Goal: Book appointment/travel/reservation

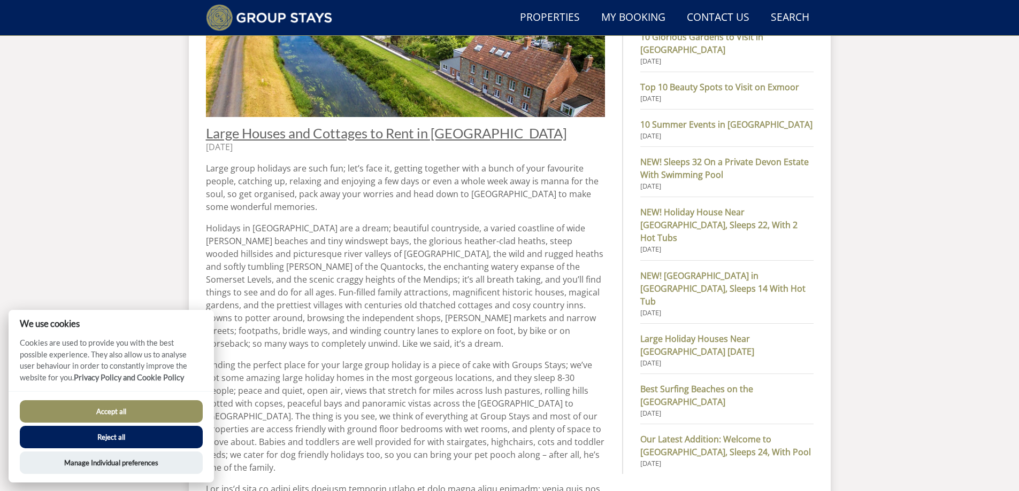
scroll to position [510, 0]
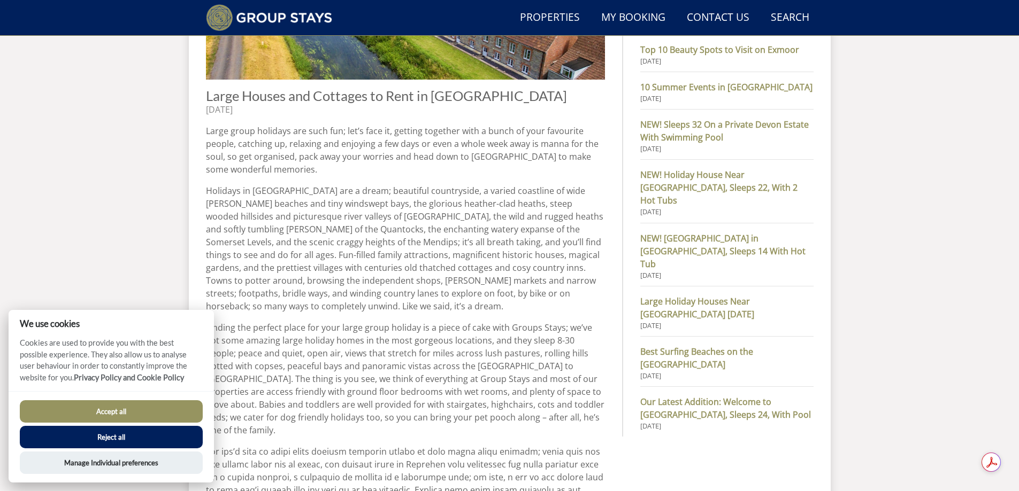
click at [90, 407] on button "Accept all" at bounding box center [111, 411] width 183 height 22
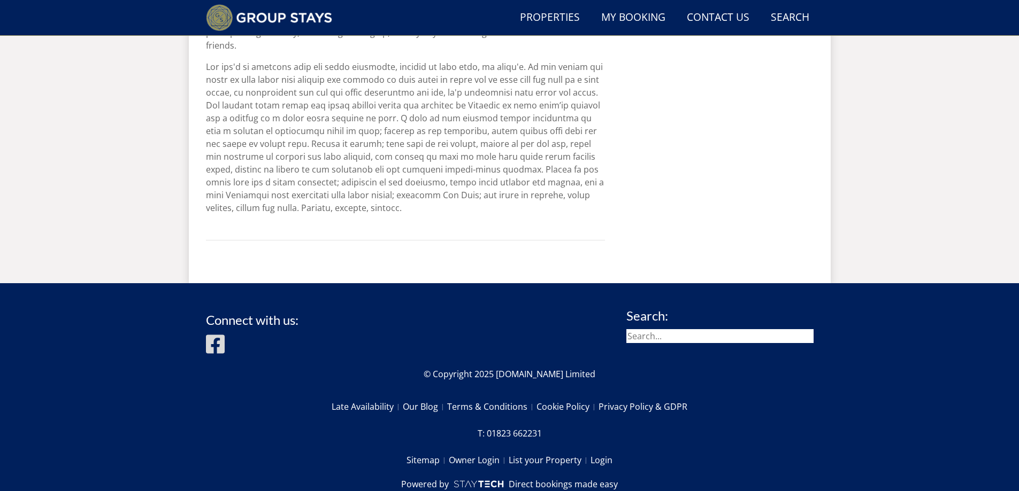
scroll to position [1176, 0]
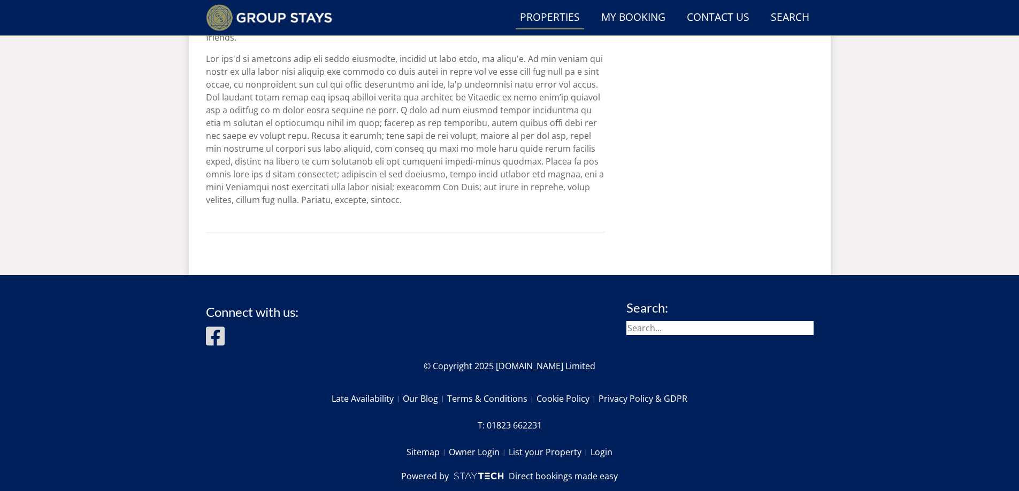
click at [561, 18] on link "Properties" at bounding box center [549, 18] width 68 height 24
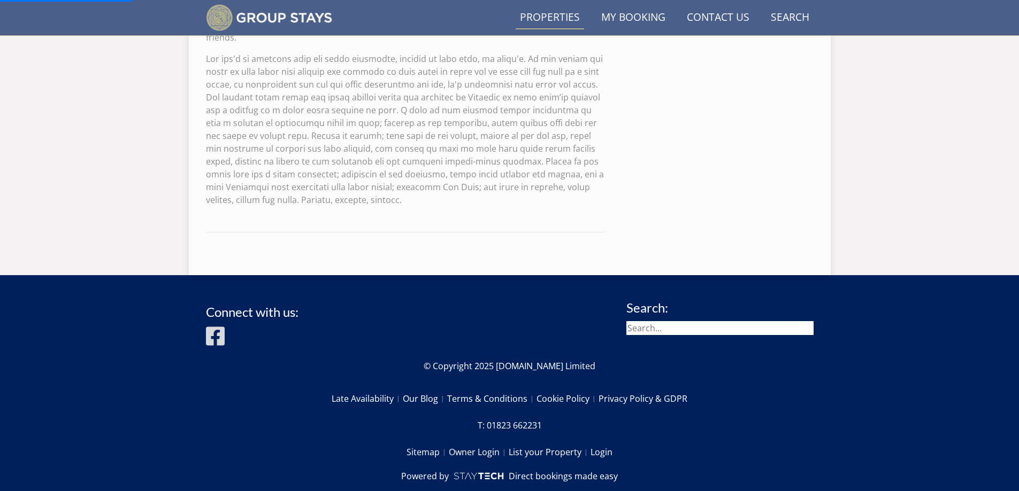
click at [533, 16] on link "Properties" at bounding box center [549, 18] width 68 height 24
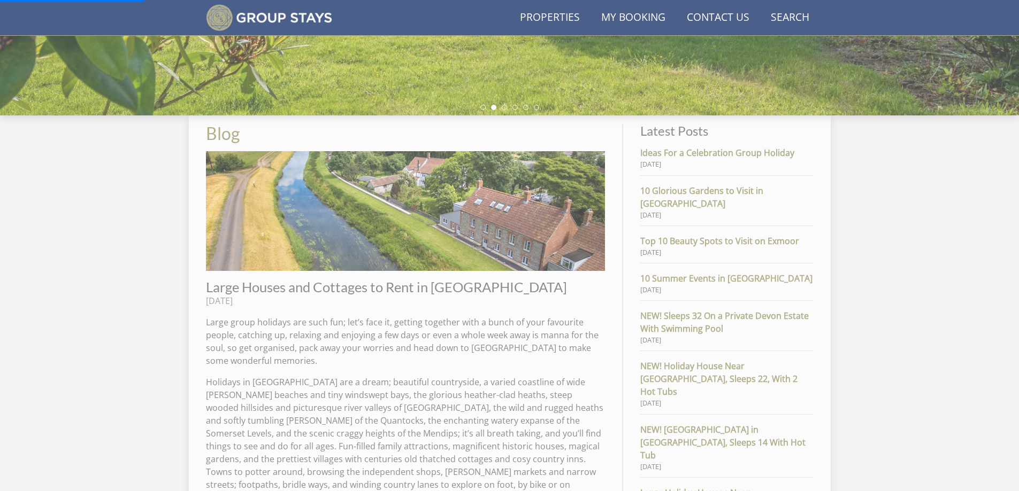
scroll to position [214, 0]
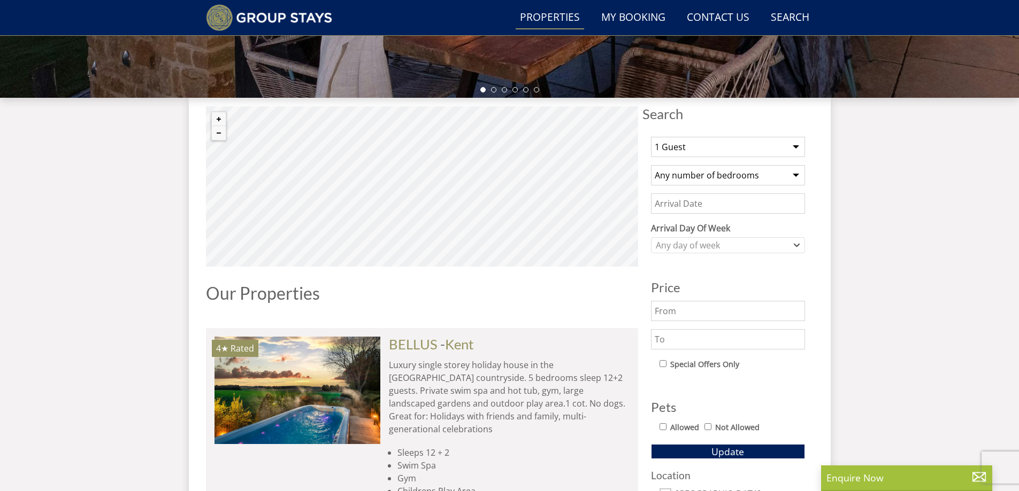
scroll to position [457, 0]
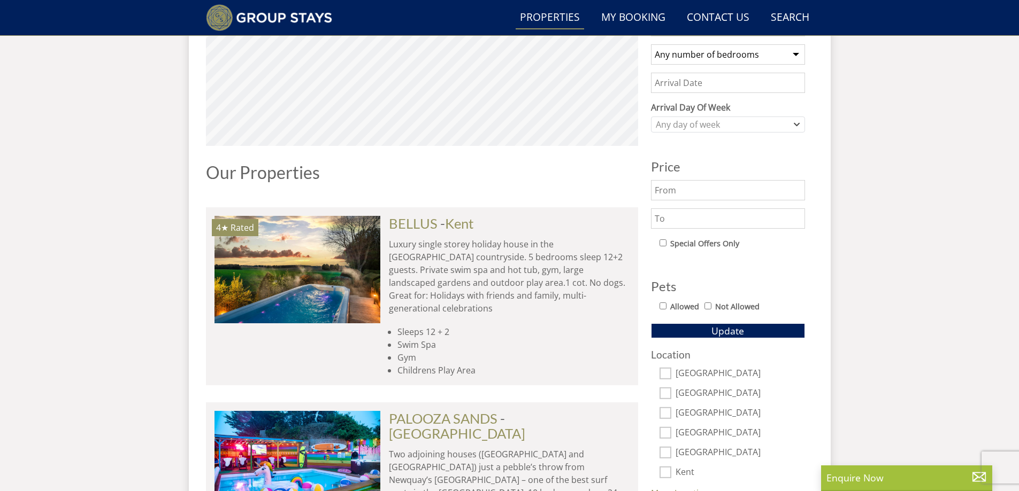
click at [795, 55] on select "Any number of bedrooms 4 Bedrooms 5 Bedrooms 6 Bedrooms 7 Bedrooms 8 Bedrooms 9…" at bounding box center [728, 54] width 154 height 20
select select "6"
click at [651, 44] on select "Any number of bedrooms 4 Bedrooms 5 Bedrooms 6 Bedrooms 7 Bedrooms 8 Bedrooms 9…" at bounding box center [728, 54] width 154 height 20
click at [798, 122] on icon "Combobox" at bounding box center [796, 124] width 6 height 6
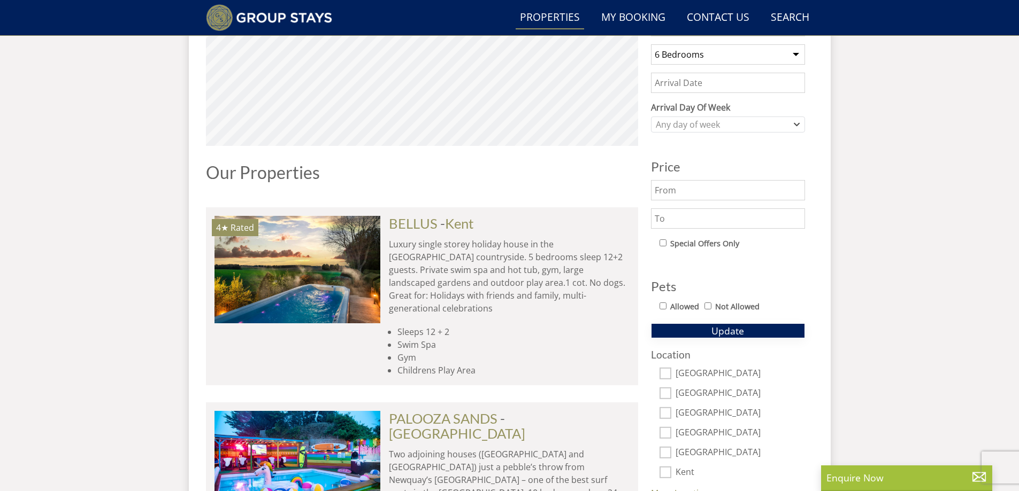
click at [736, 331] on span "Update" at bounding box center [727, 331] width 33 height 13
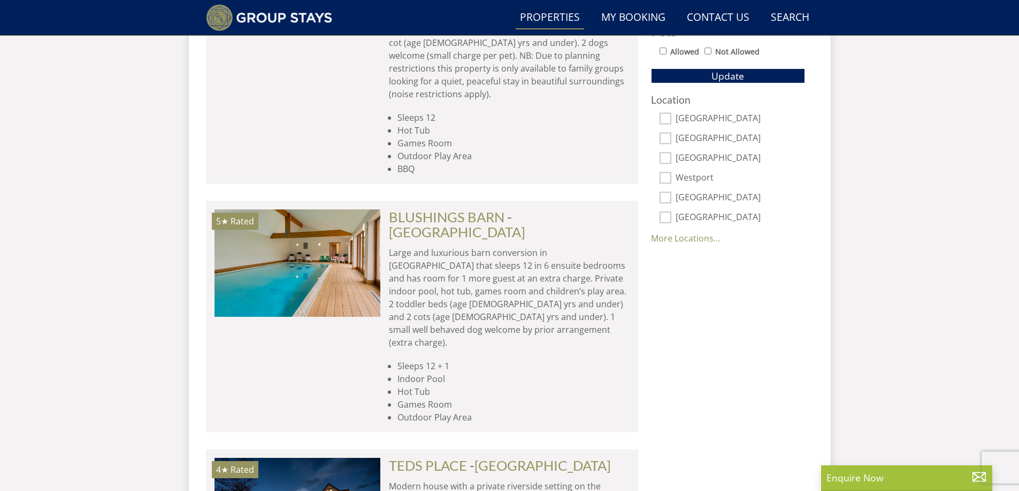
scroll to position [724, 0]
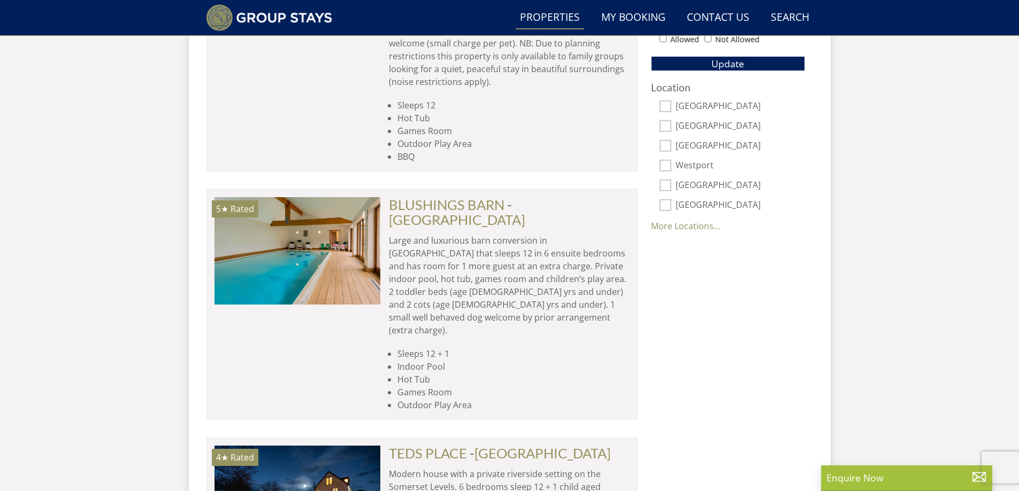
click at [475, 234] on p "Large and luxurious barn conversion in [GEOGRAPHIC_DATA] that sleeps 12 in 6 en…" at bounding box center [509, 285] width 241 height 103
click at [479, 197] on link "BLUSHINGS BARN" at bounding box center [446, 205] width 115 height 16
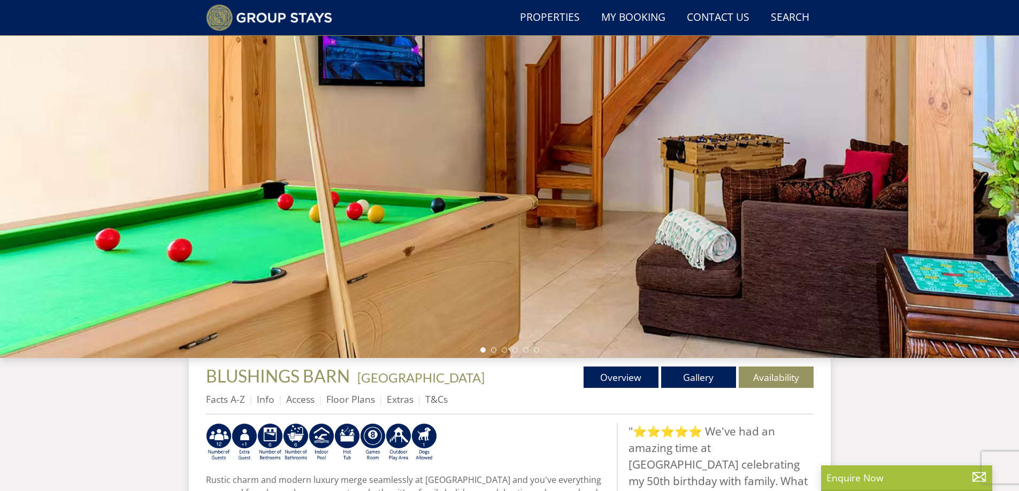
scroll to position [204, 0]
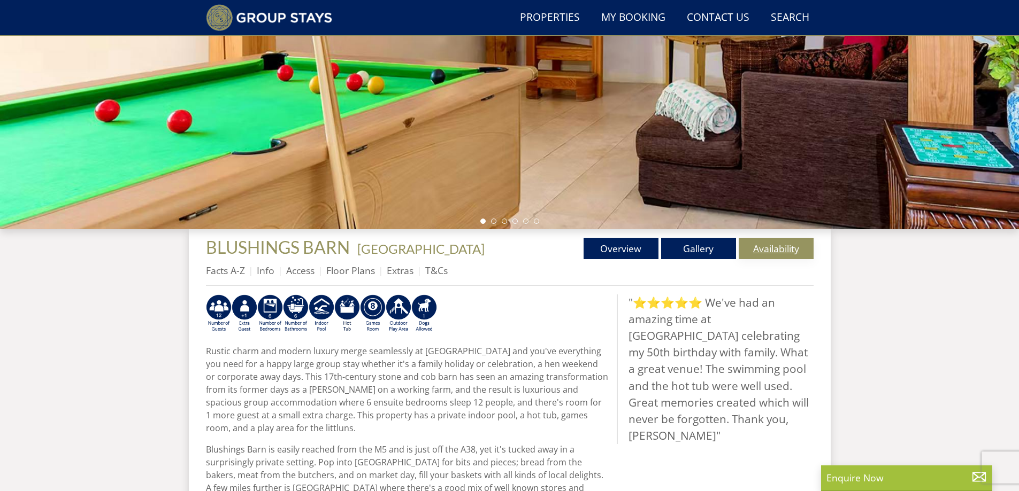
click at [773, 243] on link "Availability" at bounding box center [775, 248] width 75 height 21
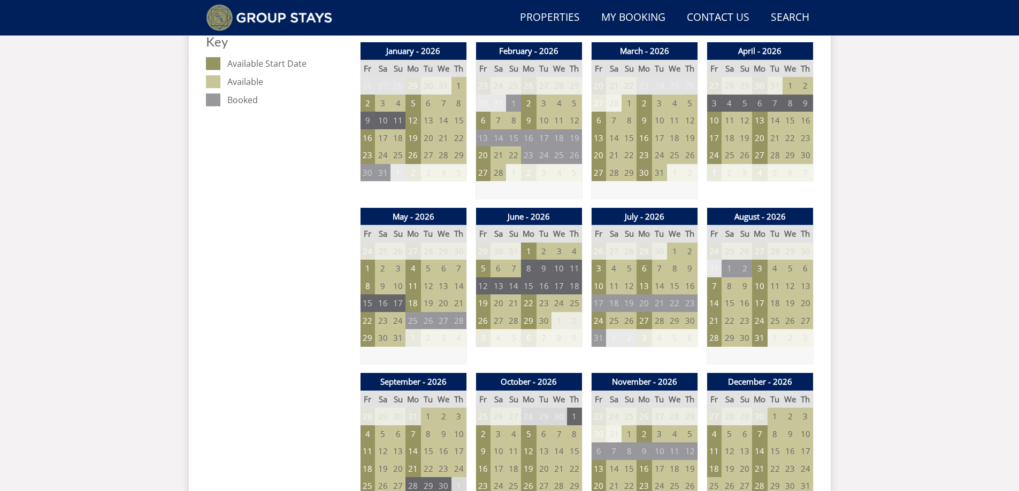
scroll to position [680, 0]
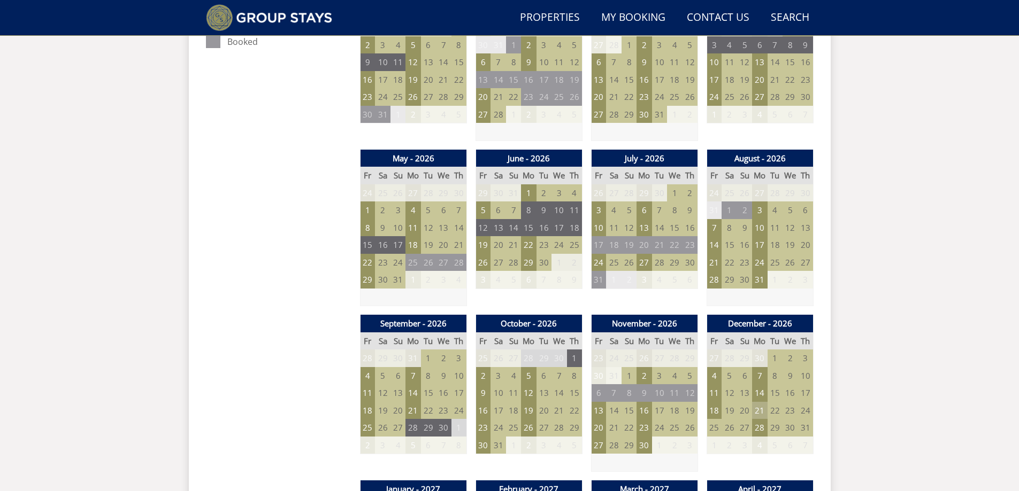
click at [760, 413] on td "21" at bounding box center [759, 411] width 15 height 18
click at [899, 372] on div "Search Menu Properties My Booking Contact Us [PHONE_NUMBER] Search Check Availa…" at bounding box center [509, 329] width 1019 height 1973
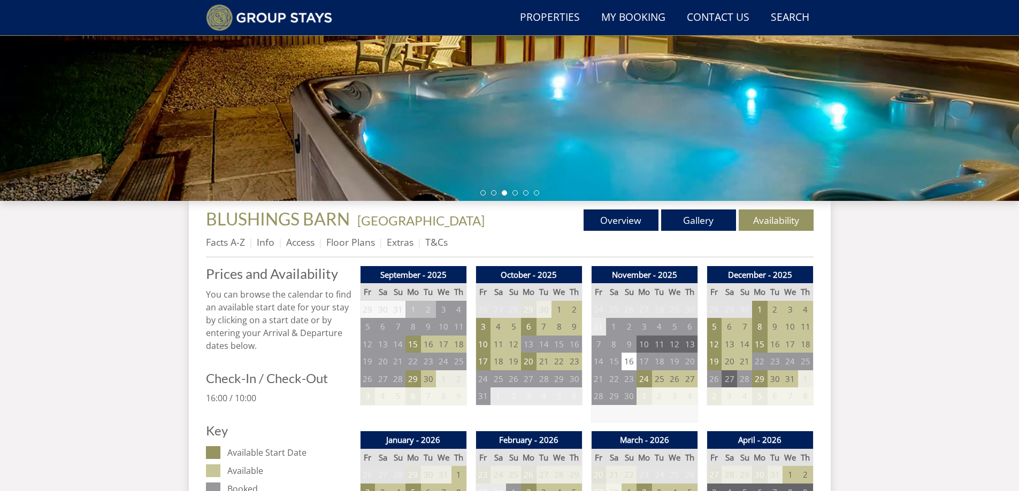
scroll to position [92, 0]
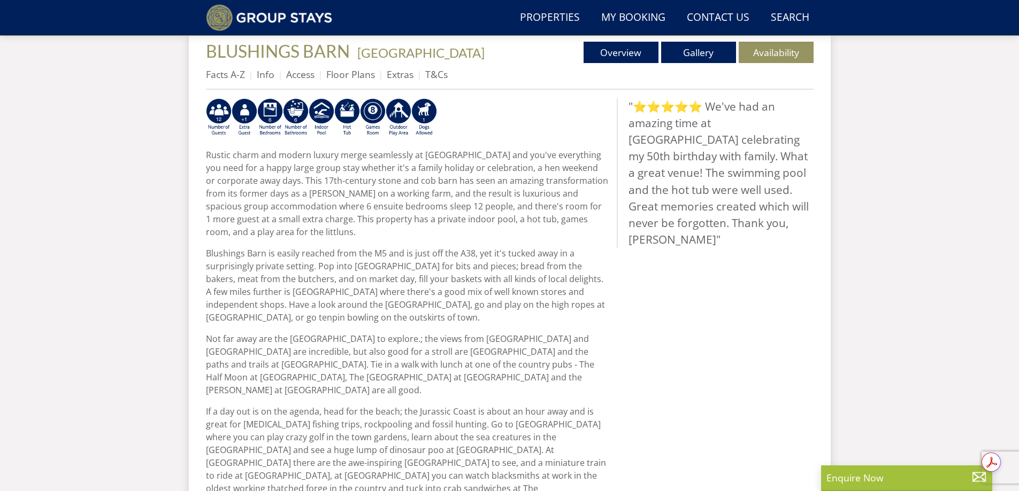
scroll to position [418, 0]
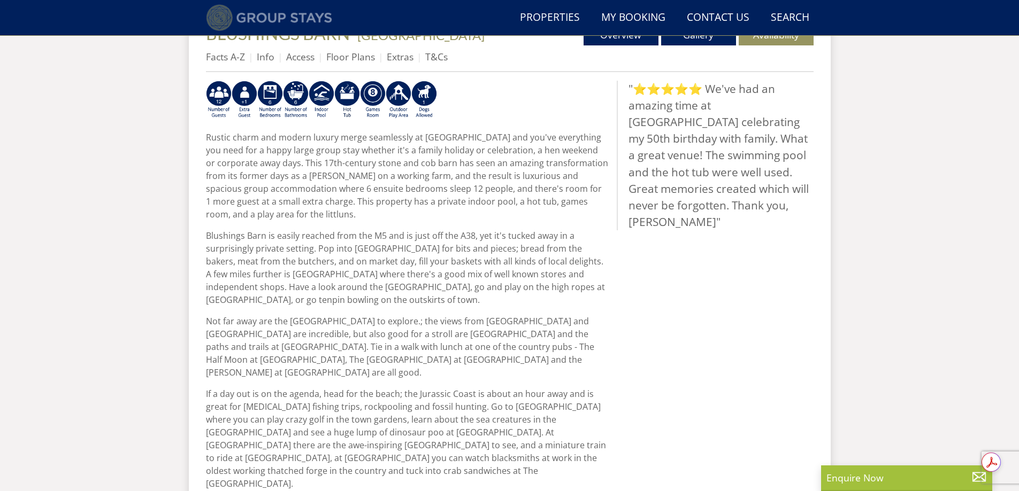
select select "6"
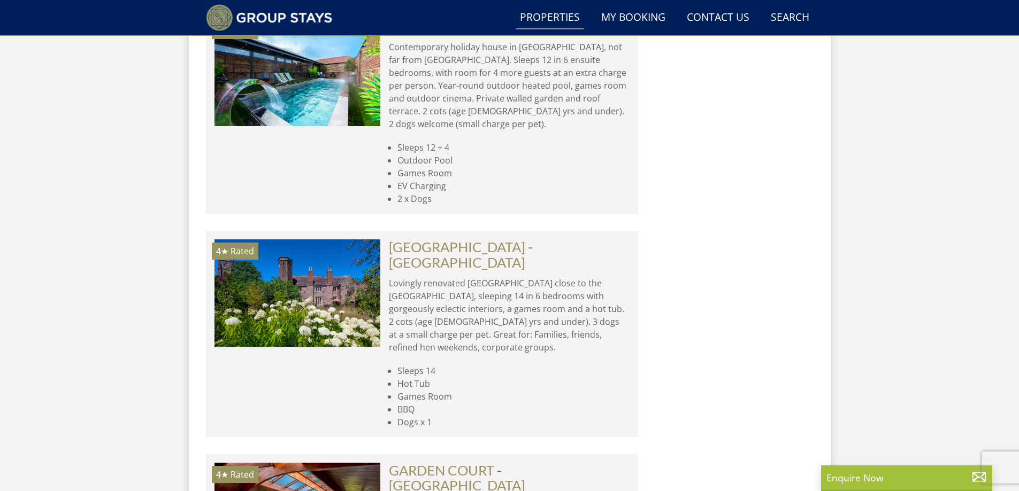
scroll to position [3290, 0]
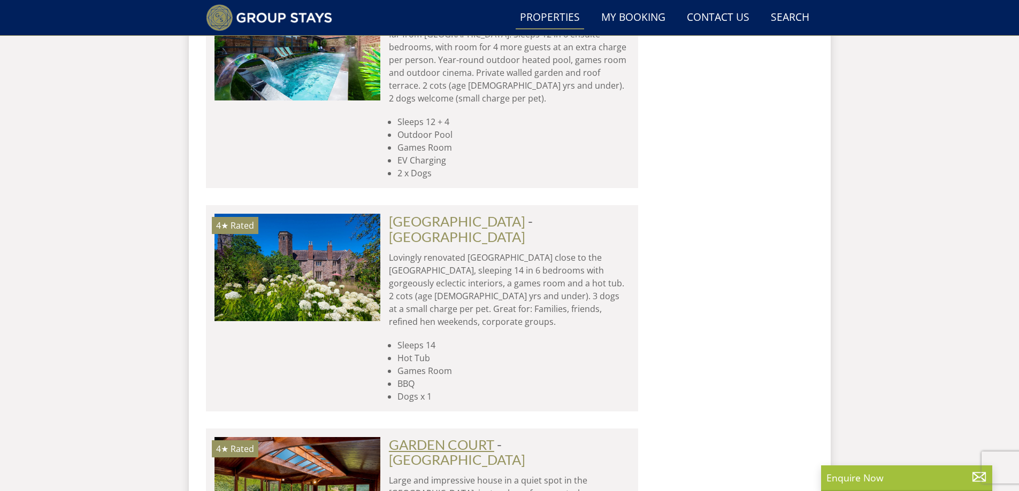
click at [457, 437] on link "GARDEN COURT" at bounding box center [441, 445] width 105 height 16
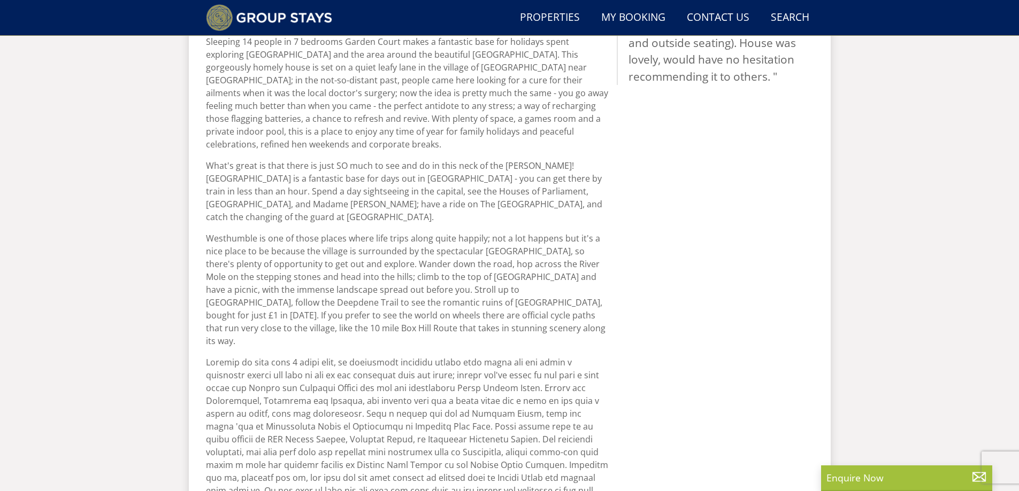
scroll to position [525, 0]
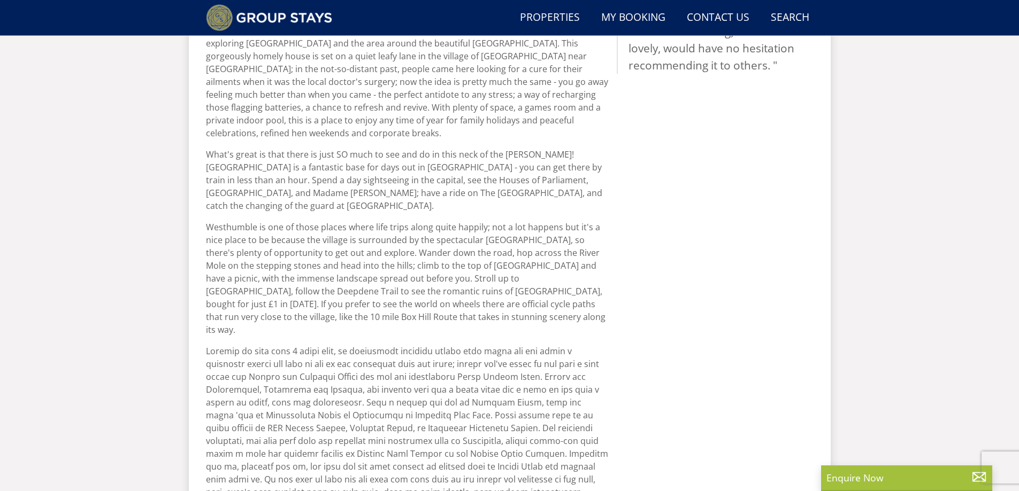
select select "6"
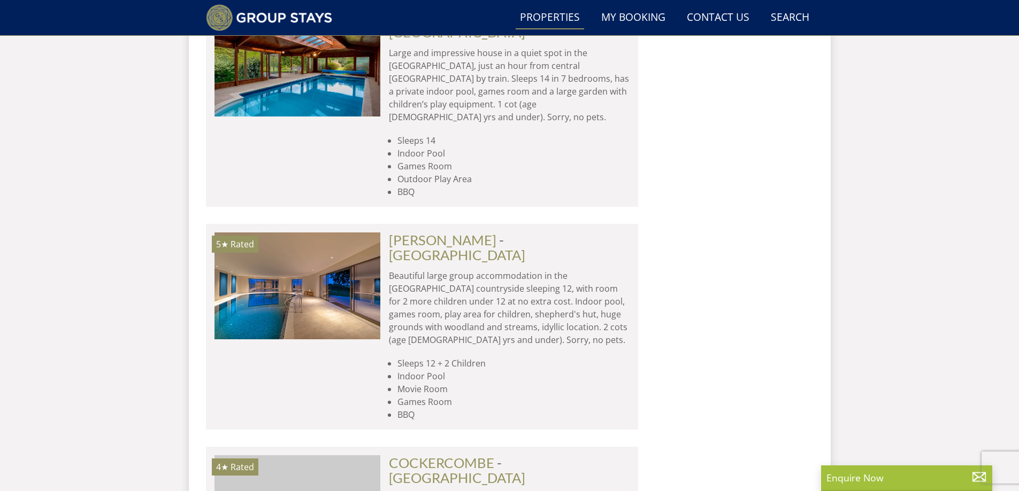
scroll to position [0, 1328]
click at [453, 455] on link "COCKERCOMBE" at bounding box center [441, 463] width 105 height 16
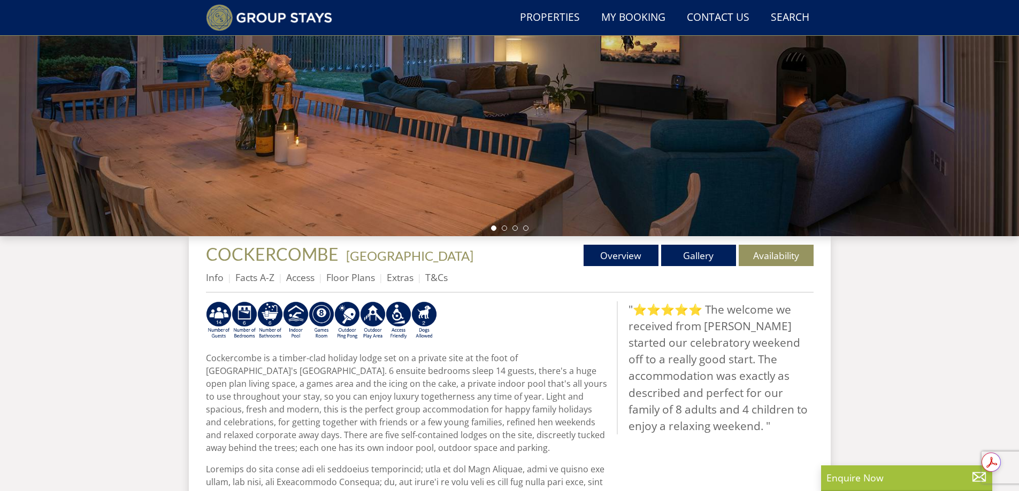
scroll to position [256, 0]
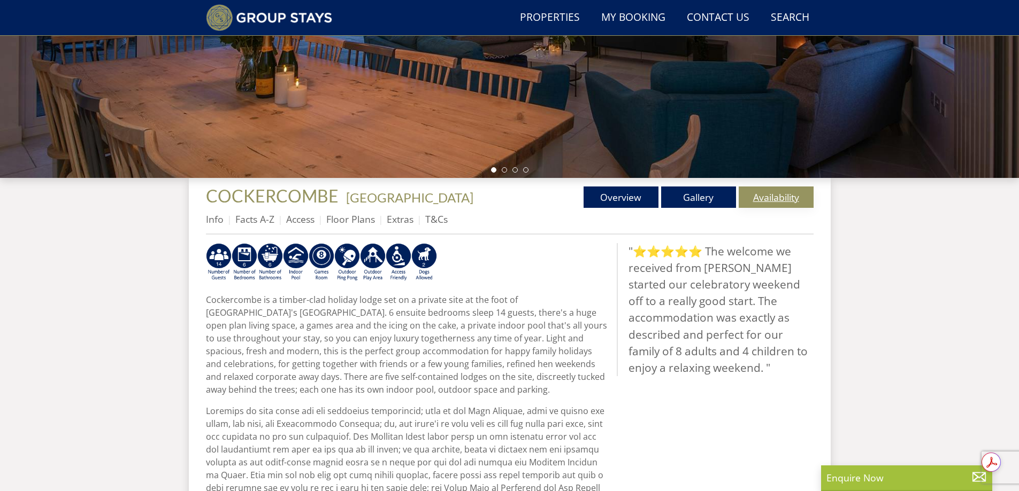
click at [750, 196] on link "Availability" at bounding box center [775, 197] width 75 height 21
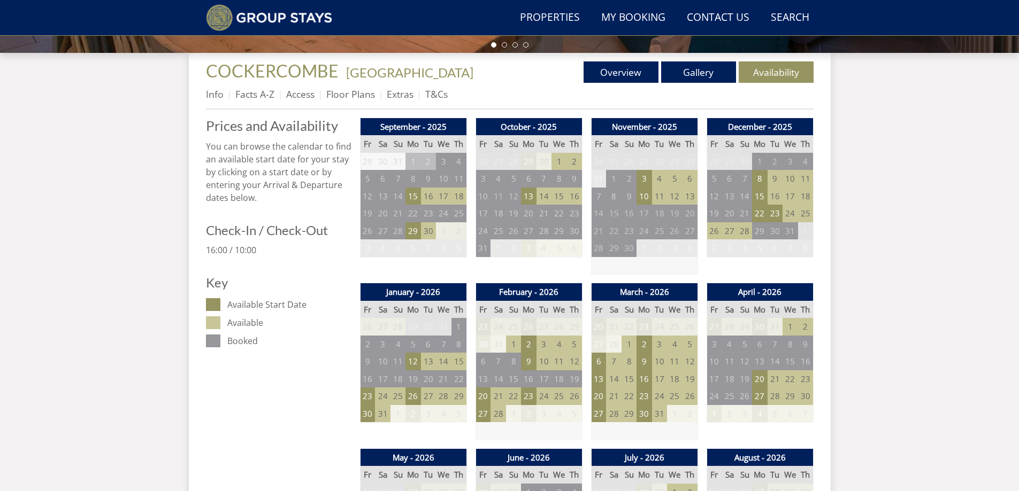
scroll to position [418, 0]
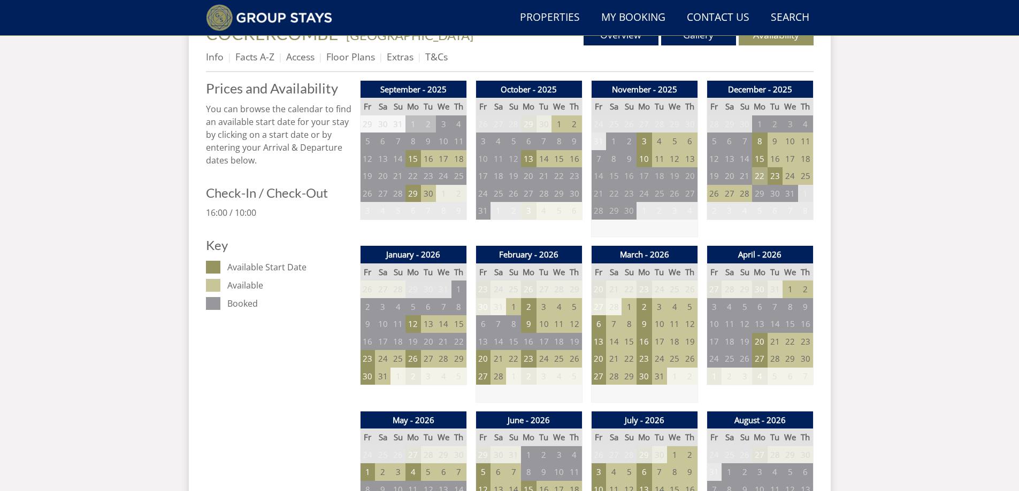
click at [761, 173] on td "22" at bounding box center [759, 176] width 15 height 18
click at [805, 196] on link at bounding box center [810, 199] width 19 height 19
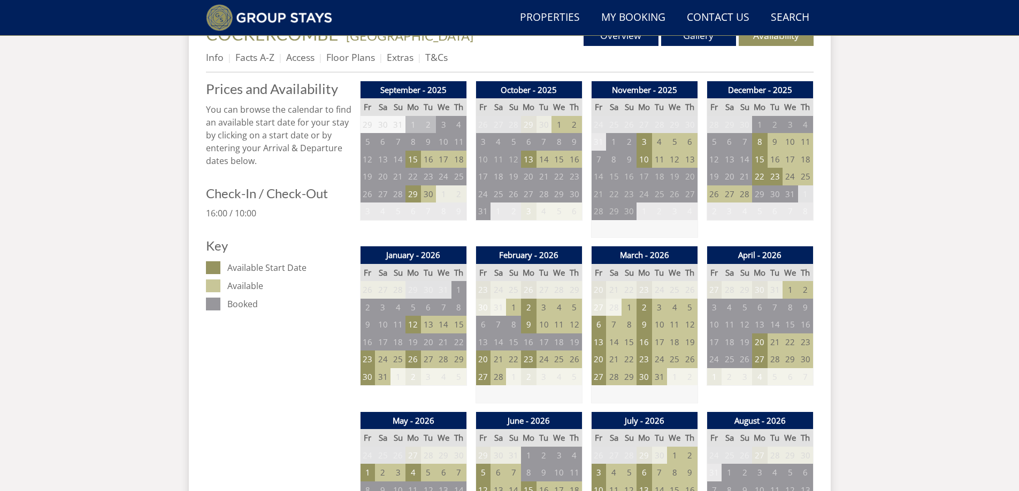
scroll to position [151, 0]
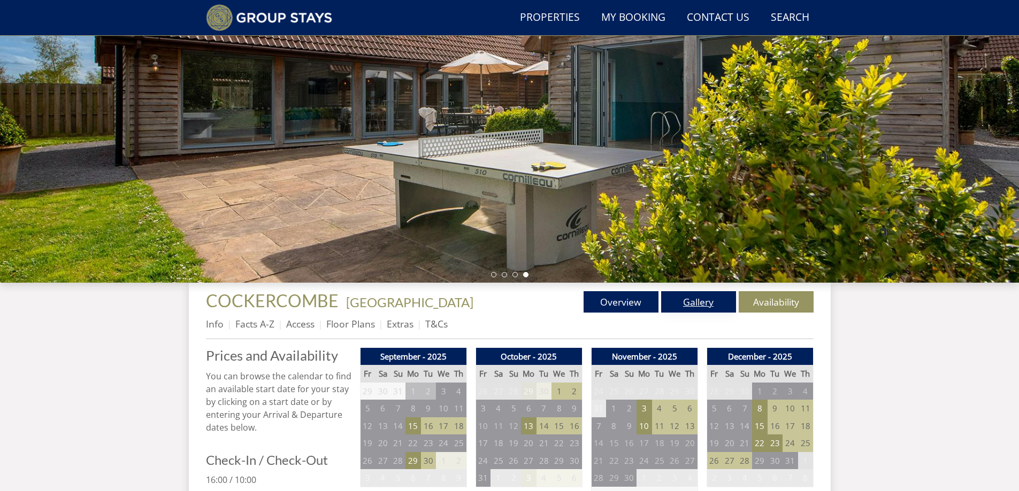
click at [701, 302] on link "Gallery" at bounding box center [698, 301] width 75 height 21
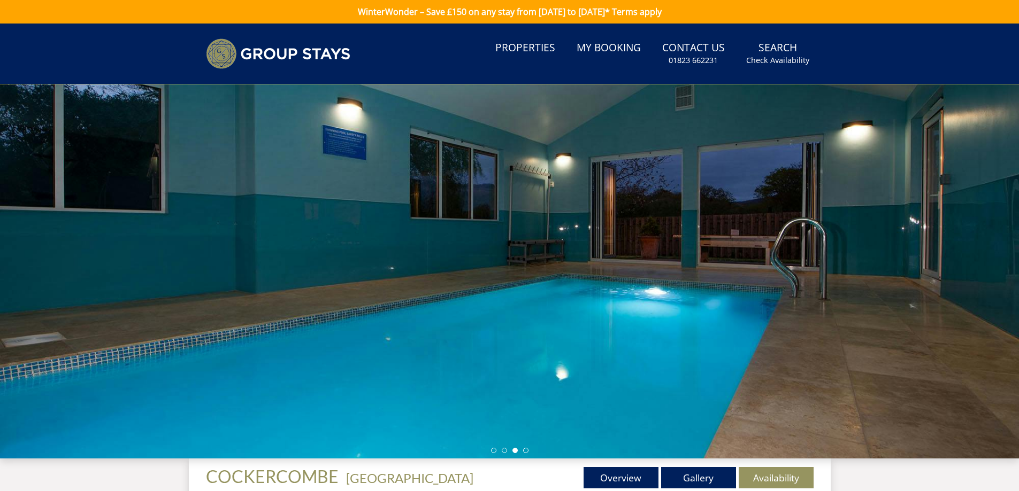
scroll to position [312, 0]
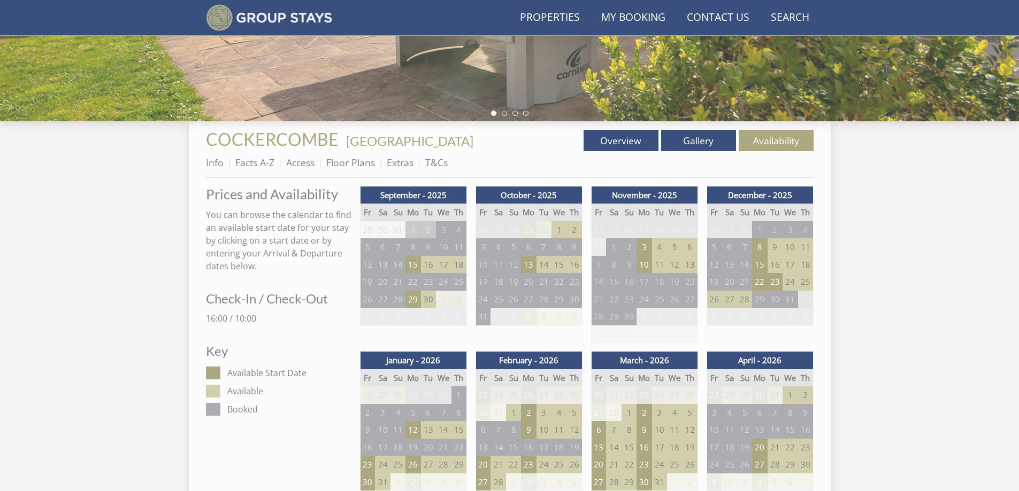
scroll to position [151, 0]
